Goal: Use online tool/utility

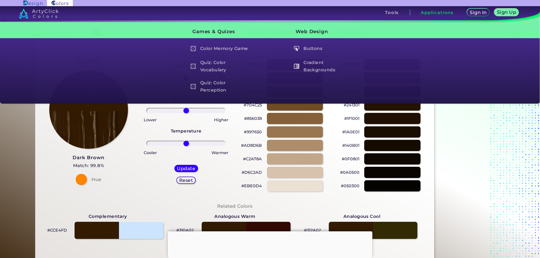
scroll to position [169, 0]
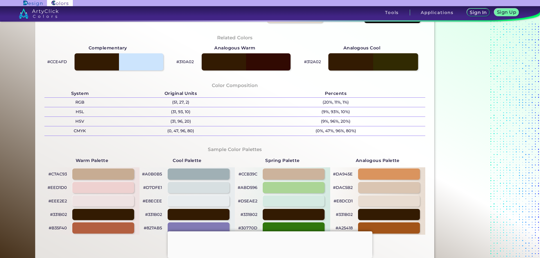
click at [356, 64] on div at bounding box center [373, 61] width 90 height 17
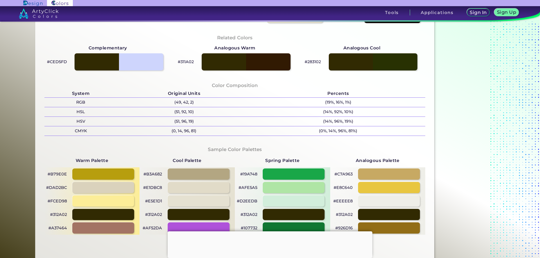
click at [413, 86] on div "Color Composition System Original Units Percents RGB (49, 42, 2) (19%, 16%, 1%)…" at bounding box center [235, 108] width 390 height 64
click at [274, 64] on div at bounding box center [246, 61] width 90 height 17
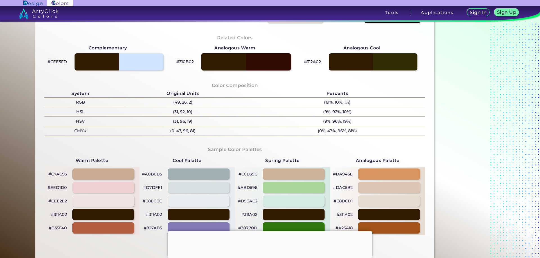
click at [274, 64] on div at bounding box center [246, 61] width 90 height 17
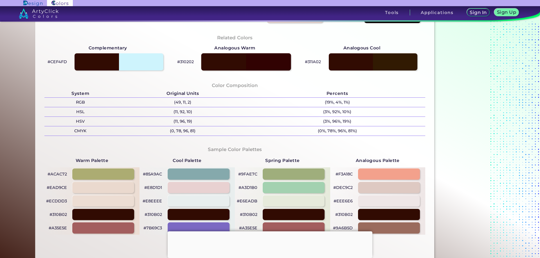
click at [274, 64] on div at bounding box center [246, 61] width 90 height 17
type input "#310202"
click at [274, 64] on div at bounding box center [246, 61] width 90 height 17
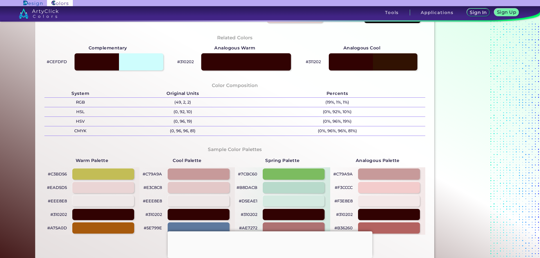
click at [274, 64] on div at bounding box center [246, 61] width 90 height 17
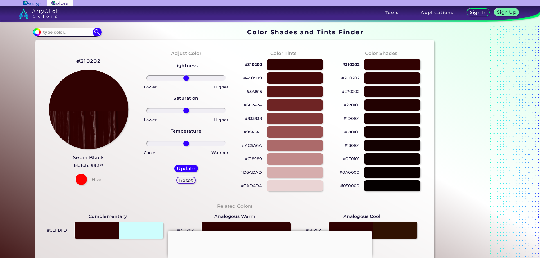
drag, startPoint x: 77, startPoint y: 96, endPoint x: 85, endPoint y: 97, distance: 8.0
click at [76, 96] on img at bounding box center [89, 110] width 80 height 80
click at [393, 65] on div at bounding box center [392, 65] width 57 height 12
click at [390, 67] on div at bounding box center [392, 65] width 57 height 12
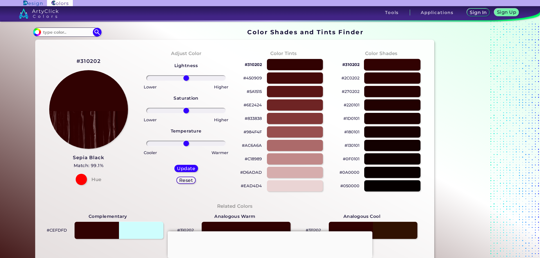
click at [390, 67] on div at bounding box center [392, 65] width 57 height 12
click at [39, 11] on img at bounding box center [39, 13] width 40 height 10
